Goal: Information Seeking & Learning: Check status

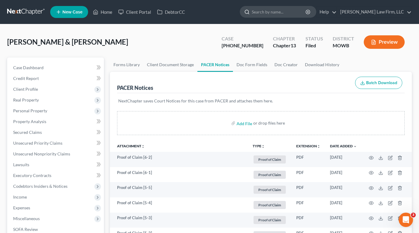
click at [307, 14] on input "search" at bounding box center [279, 11] width 55 height 11
type input "[PERSON_NAME]"
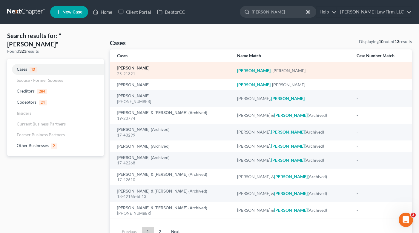
click at [134, 67] on link "[PERSON_NAME]" at bounding box center [133, 68] width 33 height 4
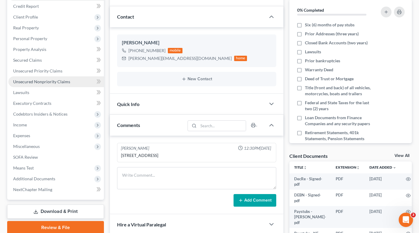
scroll to position [149, 0]
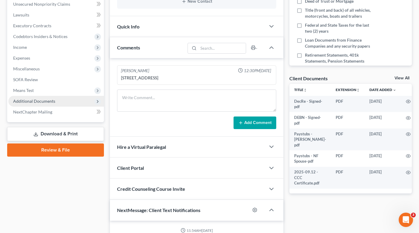
click at [53, 103] on span "Additional Documents" at bounding box center [34, 100] width 42 height 5
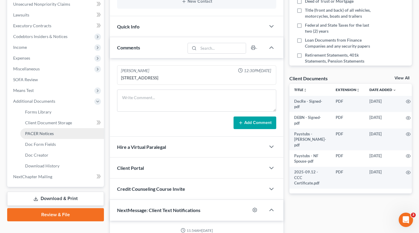
click at [45, 131] on span "PACER Notices" at bounding box center [39, 133] width 29 height 5
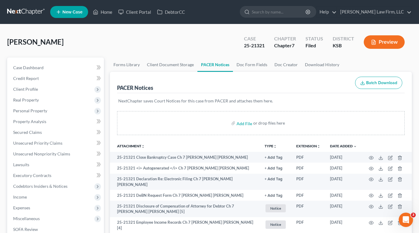
click at [27, 14] on link at bounding box center [26, 12] width 38 height 11
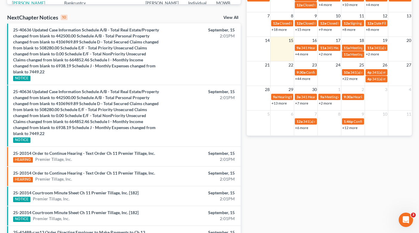
scroll to position [100, 0]
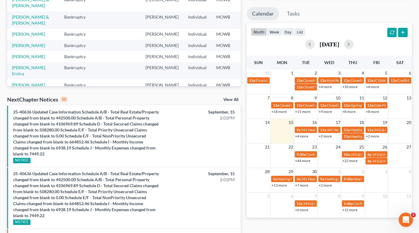
click at [230, 97] on link "View All" at bounding box center [231, 99] width 15 height 4
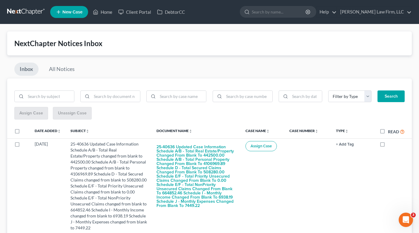
click at [23, 10] on link at bounding box center [26, 12] width 38 height 11
